Goal: Find specific page/section: Find specific page/section

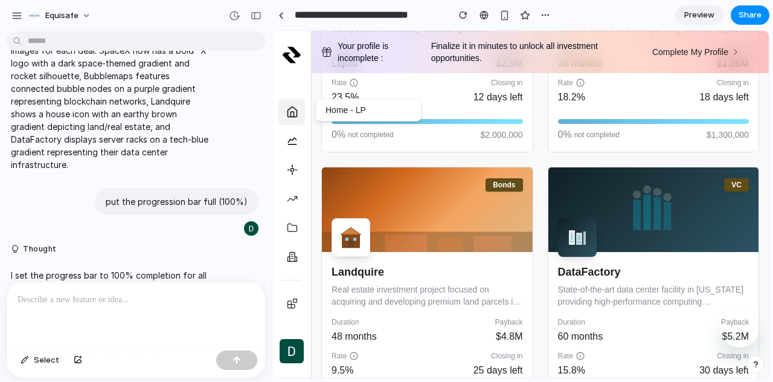
scroll to position [702, 0]
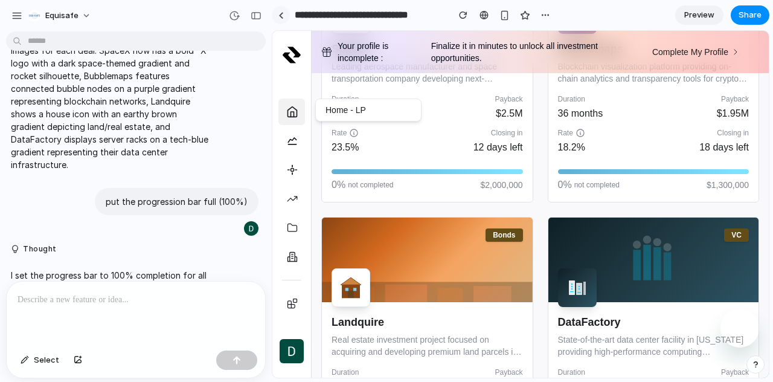
click at [281, 18] on div at bounding box center [280, 15] width 5 height 7
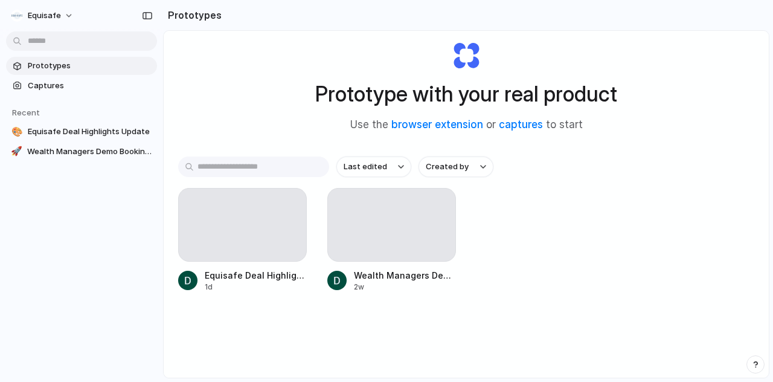
scroll to position [64, 0]
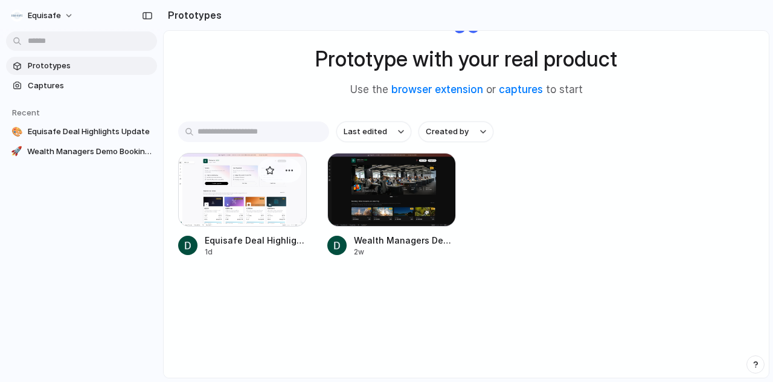
click at [251, 177] on div at bounding box center [242, 190] width 129 height 74
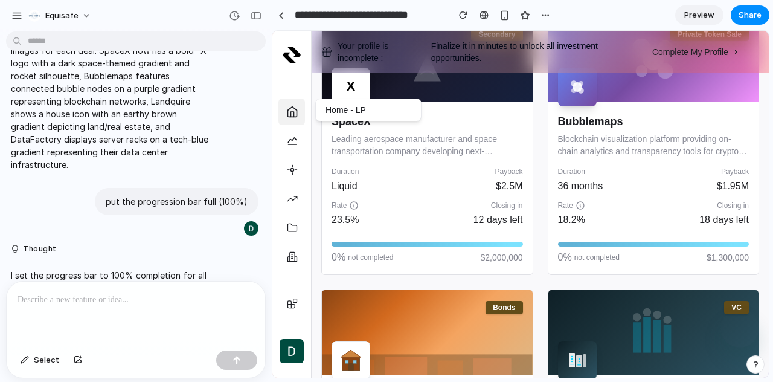
scroll to position [556, 0]
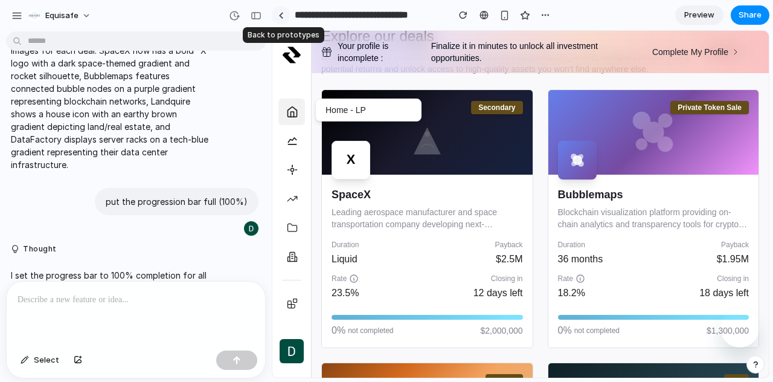
click at [282, 16] on div at bounding box center [280, 15] width 5 height 7
